Goal: Check status: Check status

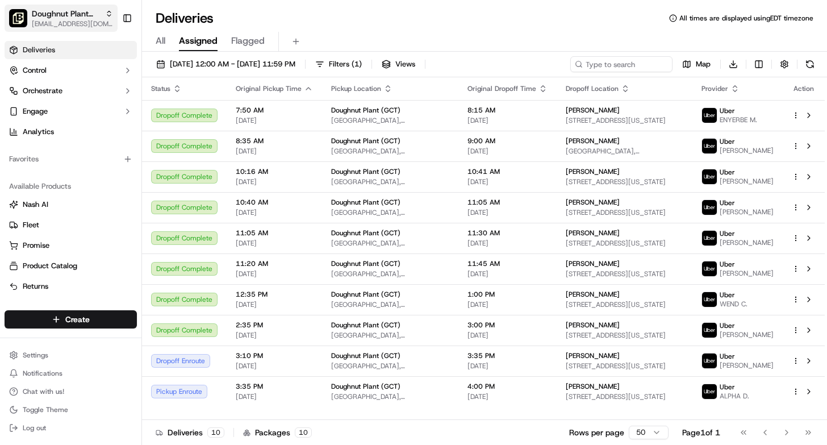
click at [80, 27] on span "[EMAIL_ADDRESS][DOMAIN_NAME]" at bounding box center [72, 23] width 81 height 9
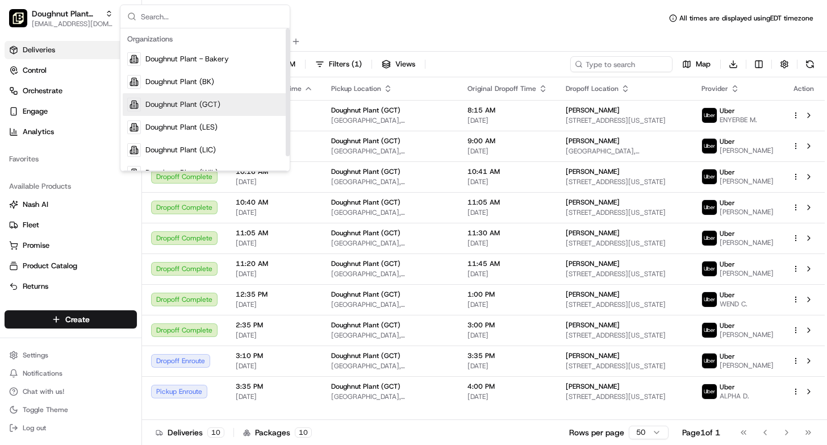
click at [207, 101] on span "Doughnut Plant (GCT)" at bounding box center [182, 104] width 75 height 10
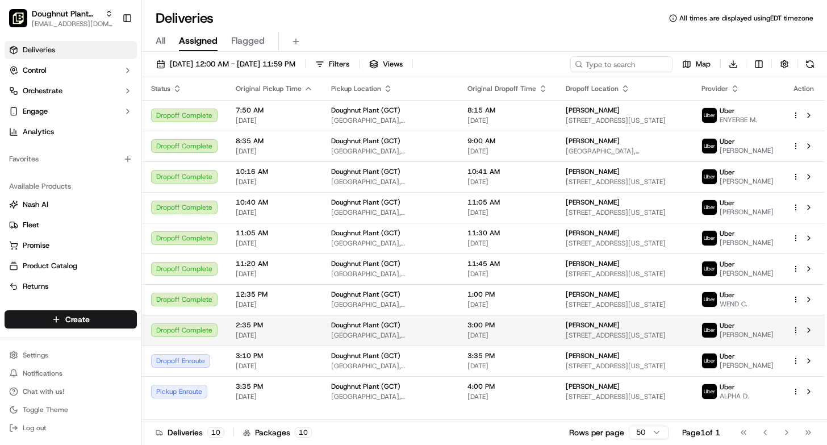
click at [671, 340] on span "[STREET_ADDRESS][US_STATE]" at bounding box center [625, 335] width 118 height 9
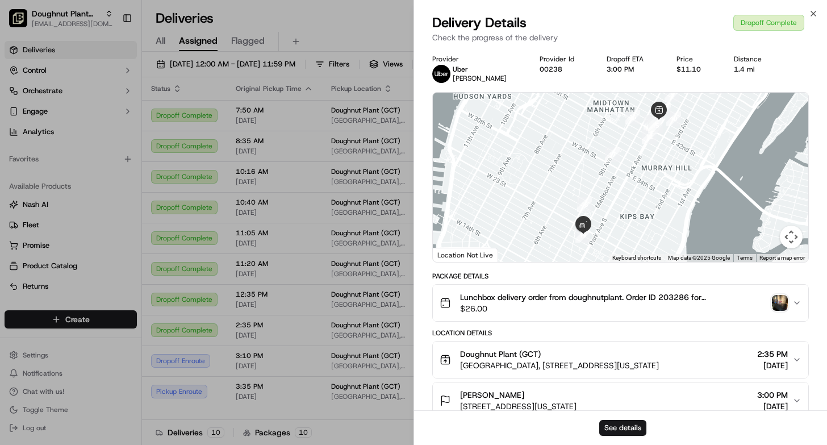
click at [765, 311] on div "Lunchbox delivery order from doughnutplant. Order ID 203286 for [PERSON_NAME]. …" at bounding box center [616, 302] width 353 height 23
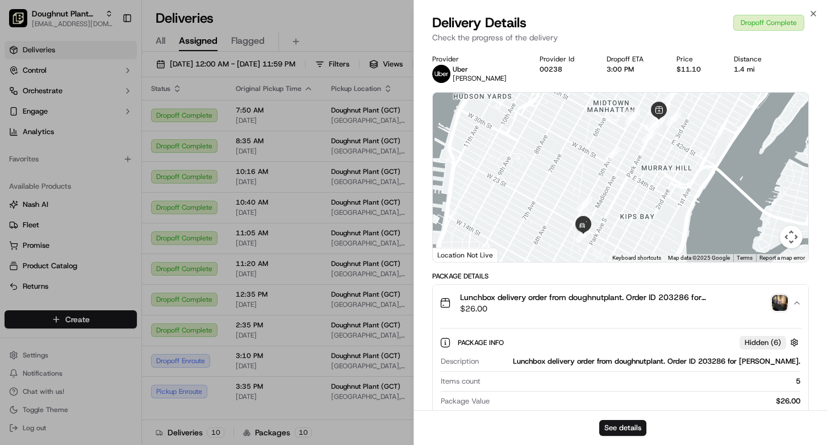
click at [781, 304] on img "button" at bounding box center [780, 303] width 16 height 16
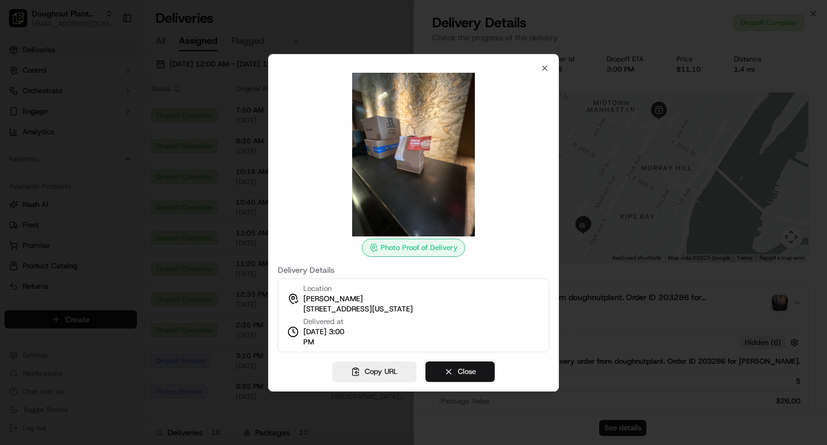
click at [448, 372] on button "Close" at bounding box center [459, 371] width 69 height 20
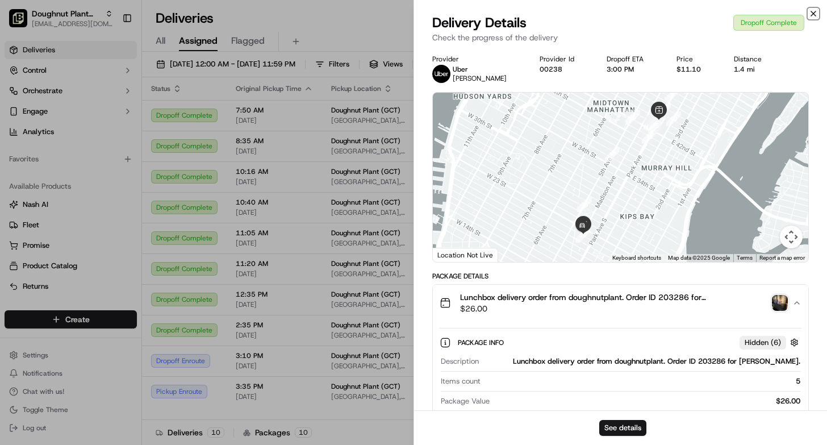
click at [812, 15] on icon "button" at bounding box center [813, 13] width 5 height 5
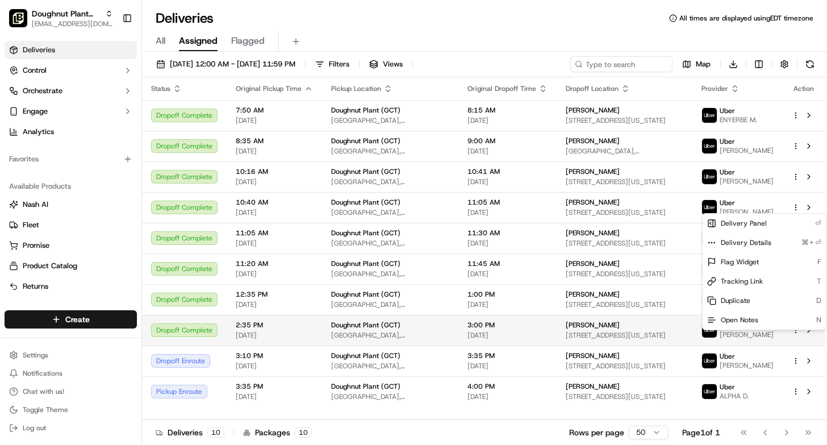
click at [798, 334] on html "Doughnut Plant (GCT) [EMAIL_ADDRESS][DOMAIN_NAME] Toggle Sidebar Deliveries Con…" at bounding box center [413, 222] width 827 height 445
click at [218, 343] on html "Doughnut Plant (GCT) [EMAIL_ADDRESS][DOMAIN_NAME] Toggle Sidebar Deliveries Con…" at bounding box center [413, 222] width 827 height 445
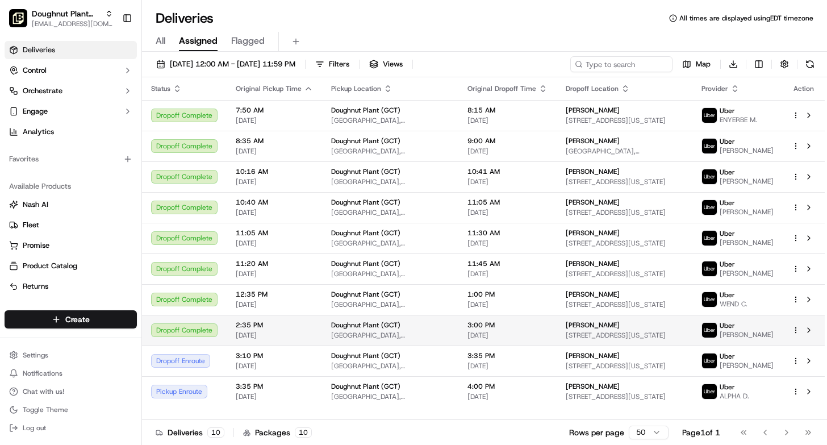
click at [287, 324] on td "2:35 PM [DATE]" at bounding box center [274, 330] width 95 height 31
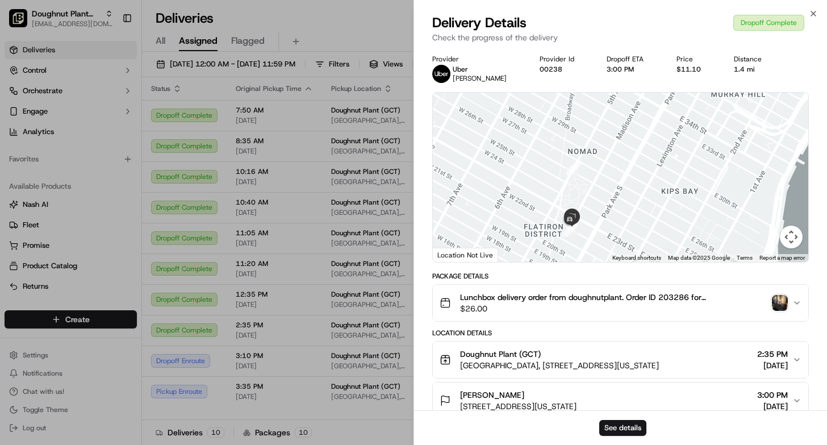
drag, startPoint x: 634, startPoint y: 187, endPoint x: 675, endPoint y: 133, distance: 67.4
click at [675, 133] on div at bounding box center [620, 177] width 375 height 169
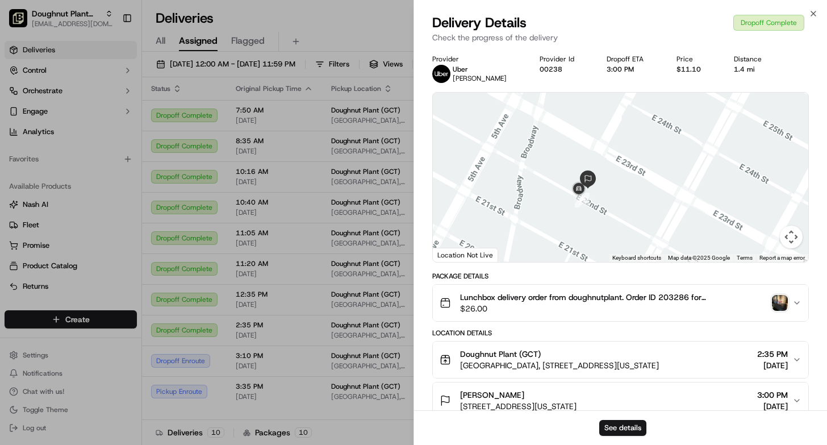
drag, startPoint x: 542, startPoint y: 226, endPoint x: 605, endPoint y: 112, distance: 130.1
click at [605, 112] on div at bounding box center [620, 177] width 375 height 169
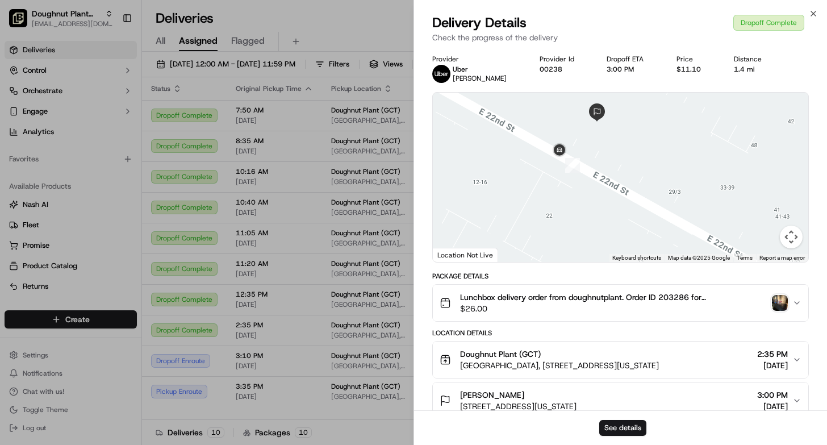
drag, startPoint x: 534, startPoint y: 235, endPoint x: 596, endPoint y: 136, distance: 116.3
click at [596, 136] on div at bounding box center [620, 177] width 375 height 169
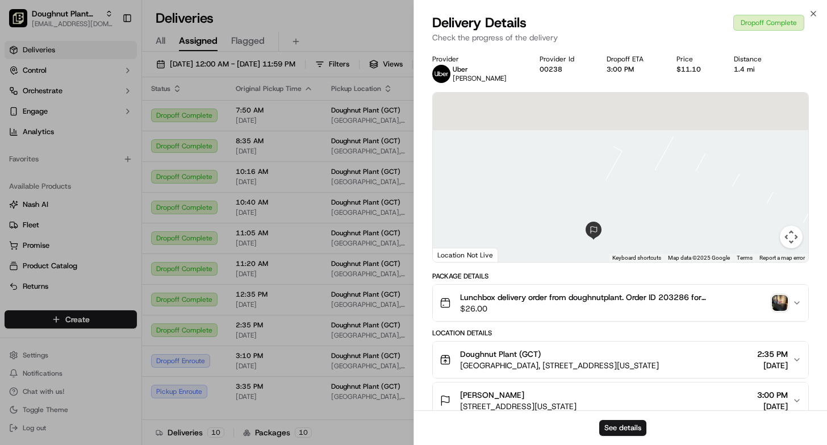
drag, startPoint x: 568, startPoint y: 160, endPoint x: 560, endPoint y: 275, distance: 115.6
click at [560, 275] on div "Provider [PERSON_NAME] Provider Id 00238 Dropoff ETA 3:00 PM Price $11.10 Dista…" at bounding box center [620, 402] width 377 height 694
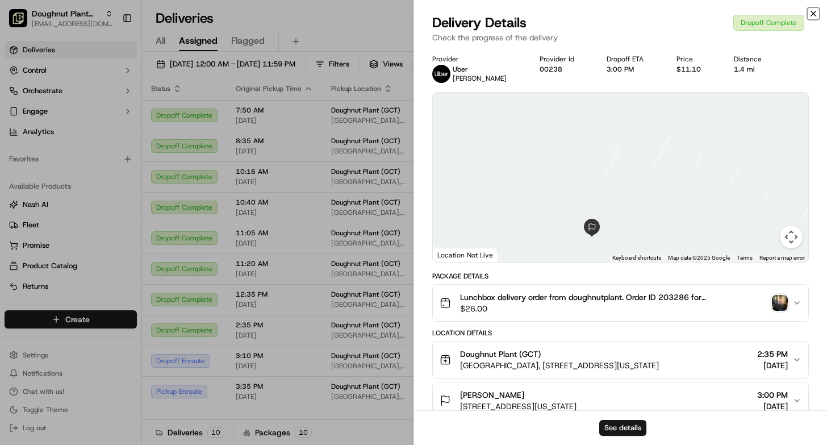
click at [811, 15] on icon "button" at bounding box center [813, 13] width 5 height 5
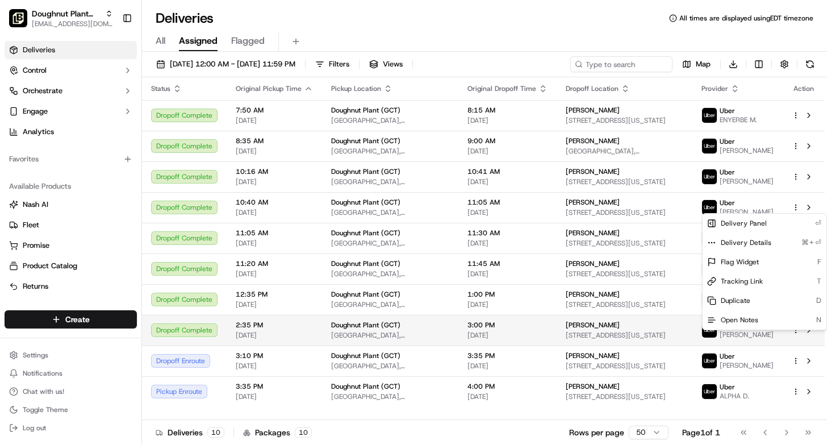
click at [797, 340] on html "Doughnut Plant (GCT) [EMAIL_ADDRESS][DOMAIN_NAME] Toggle Sidebar Deliveries Con…" at bounding box center [413, 222] width 827 height 445
click at [572, 341] on html "Doughnut Plant (GCT) [EMAIL_ADDRESS][DOMAIN_NAME] Toggle Sidebar Deliveries Con…" at bounding box center [413, 222] width 827 height 445
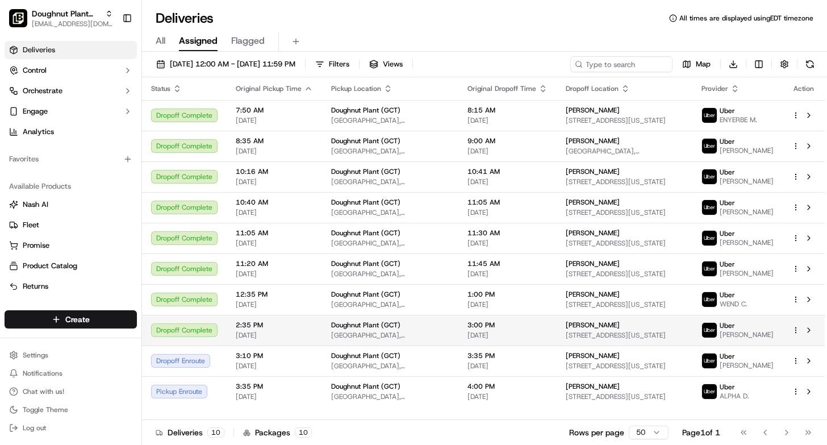
click at [793, 335] on html "Doughnut Plant (GCT) [EMAIL_ADDRESS][DOMAIN_NAME] Toggle Sidebar Deliveries Con…" at bounding box center [413, 222] width 827 height 445
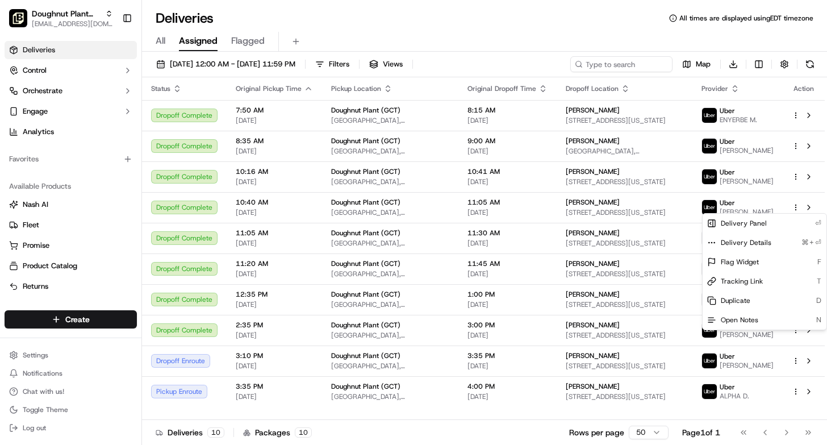
click at [543, 344] on html "Doughnut Plant (GCT) [EMAIL_ADDRESS][DOMAIN_NAME] Toggle Sidebar Deliveries Con…" at bounding box center [413, 222] width 827 height 445
click at [797, 338] on html "Doughnut Plant (GCT) [EMAIL_ADDRESS][DOMAIN_NAME] Toggle Sidebar Deliveries Con…" at bounding box center [413, 222] width 827 height 445
